Goal: Task Accomplishment & Management: Use online tool/utility

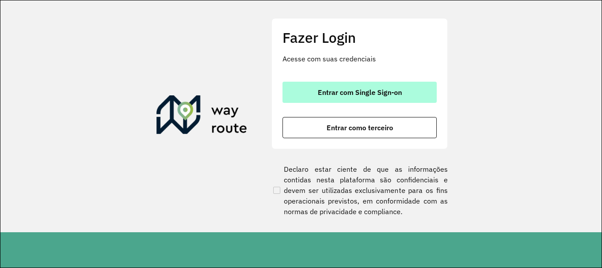
click at [365, 87] on button "Entrar com Single Sign-on" at bounding box center [360, 92] width 154 height 21
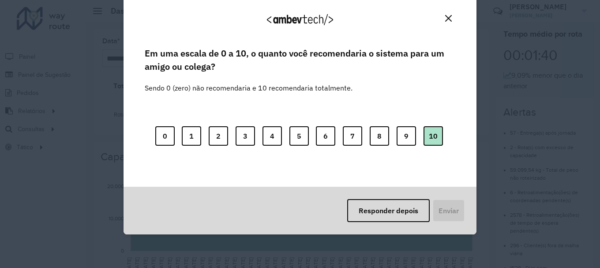
click at [431, 135] on button "10" at bounding box center [432, 135] width 19 height 19
click at [436, 212] on button "Enviar" at bounding box center [447, 210] width 33 height 23
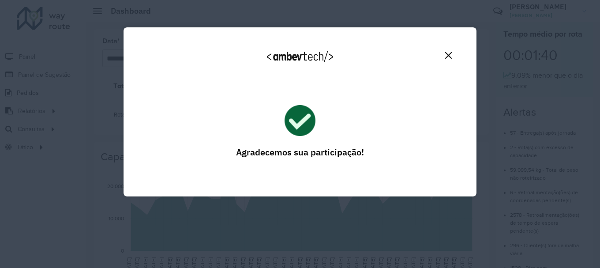
click at [448, 54] on img "Close" at bounding box center [448, 55] width 7 height 7
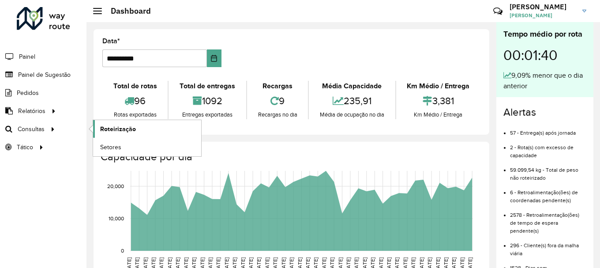
click at [118, 125] on span "Roteirização" at bounding box center [118, 128] width 36 height 9
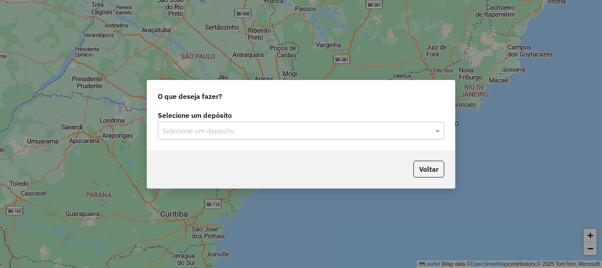
click at [220, 134] on input "text" at bounding box center [292, 131] width 260 height 11
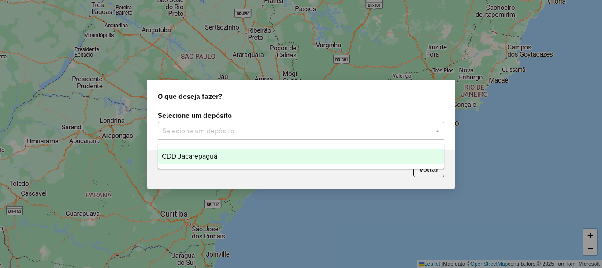
click at [211, 152] on span "CDD Jacarepaguá" at bounding box center [190, 155] width 56 height 7
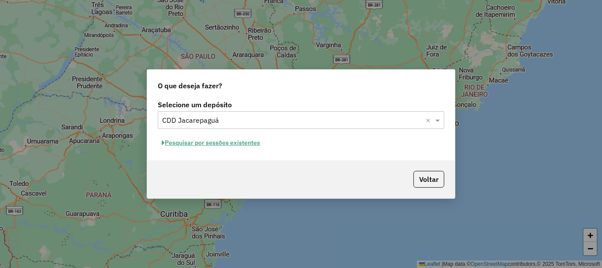
click at [196, 144] on button "Pesquisar por sessões existentes" at bounding box center [211, 143] width 106 height 14
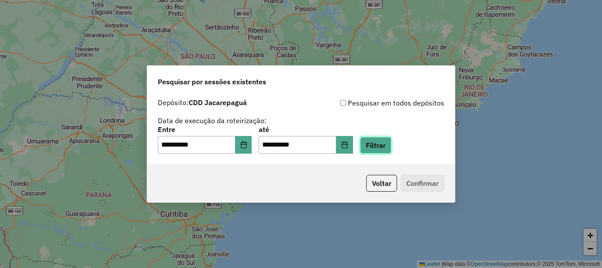
click at [392, 145] on button "Filtrar" at bounding box center [375, 145] width 31 height 17
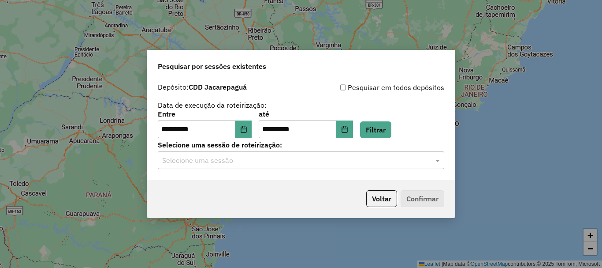
click at [257, 162] on input "text" at bounding box center [292, 160] width 260 height 11
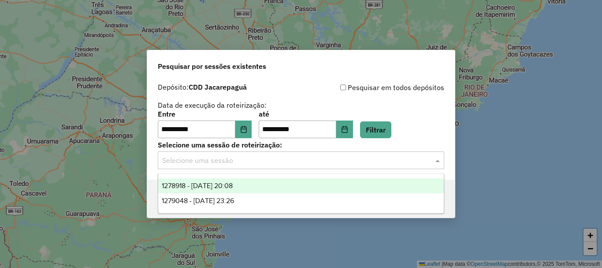
click at [233, 184] on span "1278918 - 19/09/2025 20:08" at bounding box center [197, 185] width 71 height 7
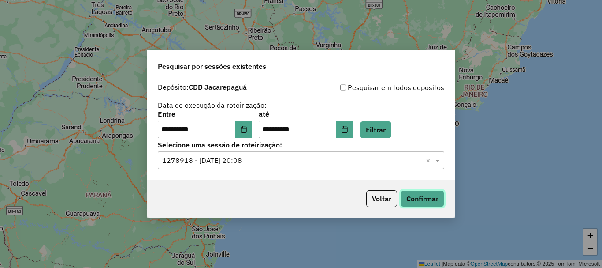
click at [423, 197] on button "Confirmar" at bounding box center [423, 198] width 44 height 17
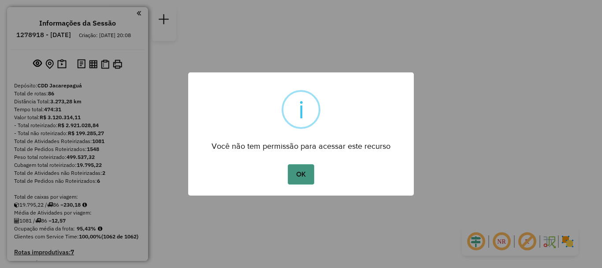
click at [295, 178] on button "OK" at bounding box center [301, 174] width 26 height 20
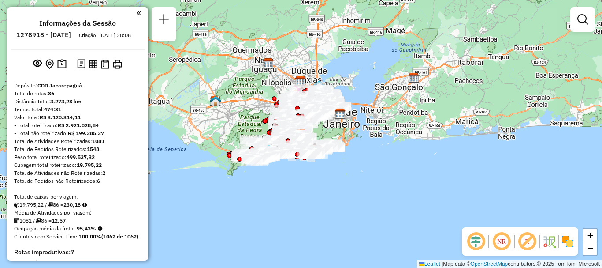
scroll to position [2860, 0]
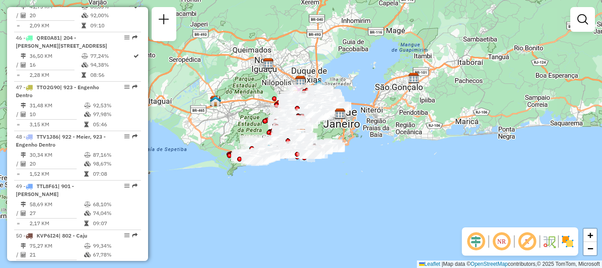
select select "**********"
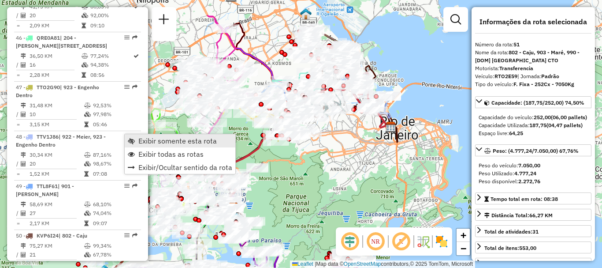
click at [154, 139] on span "Exibir somente esta rota" at bounding box center [177, 140] width 78 height 7
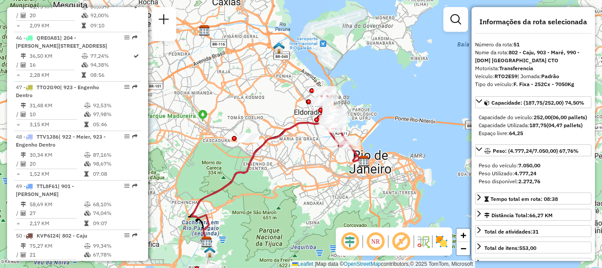
drag, startPoint x: 306, startPoint y: 97, endPoint x: 276, endPoint y: 131, distance: 45.4
click at [276, 131] on icon at bounding box center [269, 184] width 154 height 123
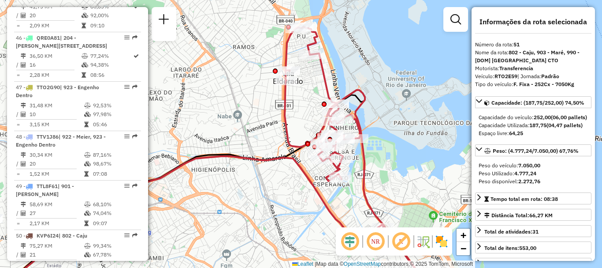
drag, startPoint x: 315, startPoint y: 56, endPoint x: 312, endPoint y: 97, distance: 41.5
click at [312, 97] on div "Janela de atendimento Grade de atendimento Capacidade Transportadoras Veículos …" at bounding box center [301, 134] width 602 height 268
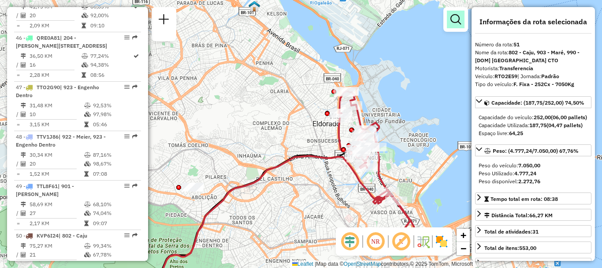
scroll to position [3848, 0]
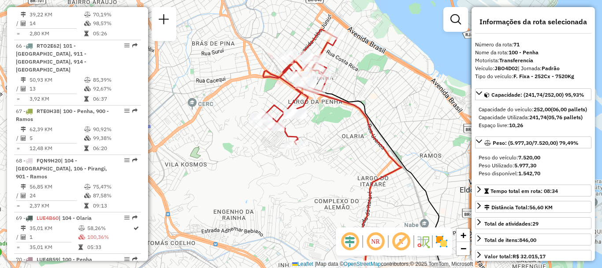
scroll to position [3715, 0]
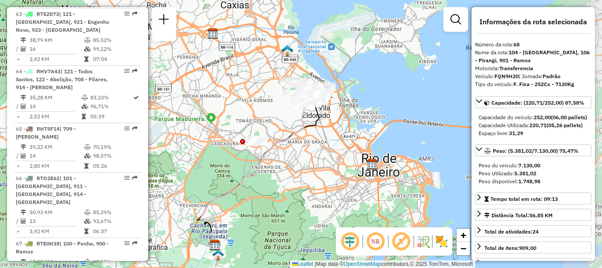
drag, startPoint x: 307, startPoint y: 78, endPoint x: 268, endPoint y: 108, distance: 49.5
click at [268, 108] on div "Janela de atendimento Grade de atendimento Capacidade Transportadoras Veículos …" at bounding box center [301, 134] width 602 height 268
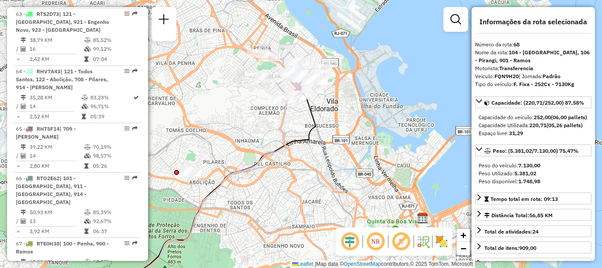
click at [422, 60] on div "Janela de atendimento Grade de atendimento Capacidade Transportadoras Veículos …" at bounding box center [301, 134] width 602 height 268
